Goal: Find specific page/section: Find specific page/section

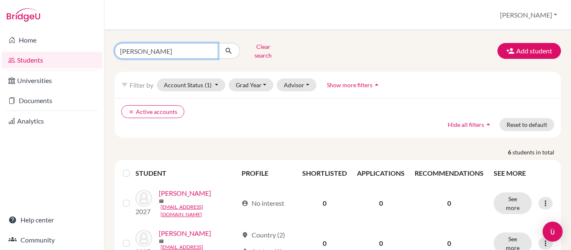
click at [145, 53] on input "[PERSON_NAME]" at bounding box center [167, 51] width 104 height 16
type input "k"
type input "[PERSON_NAME]"
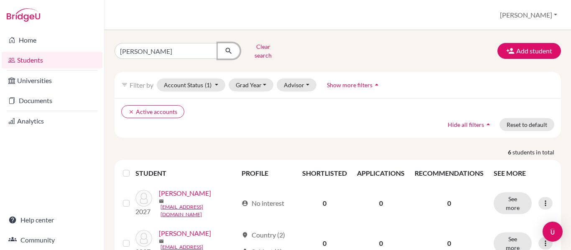
click at [231, 48] on icon "submit" at bounding box center [228, 51] width 8 height 8
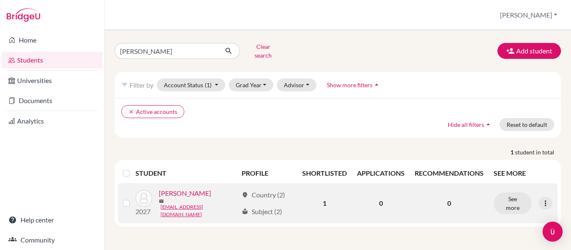
click at [186, 193] on link "[PERSON_NAME]" at bounding box center [185, 194] width 52 height 10
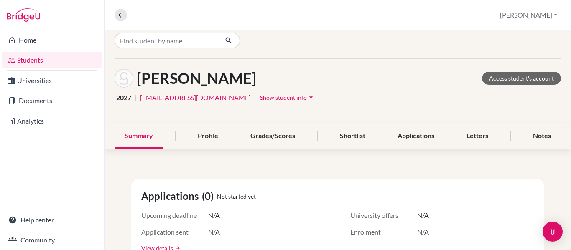
scroll to position [5, 0]
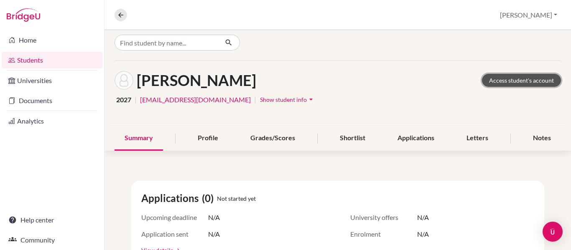
click at [507, 82] on link "Access student's account" at bounding box center [521, 80] width 79 height 13
